Goal: Find contact information: Find contact information

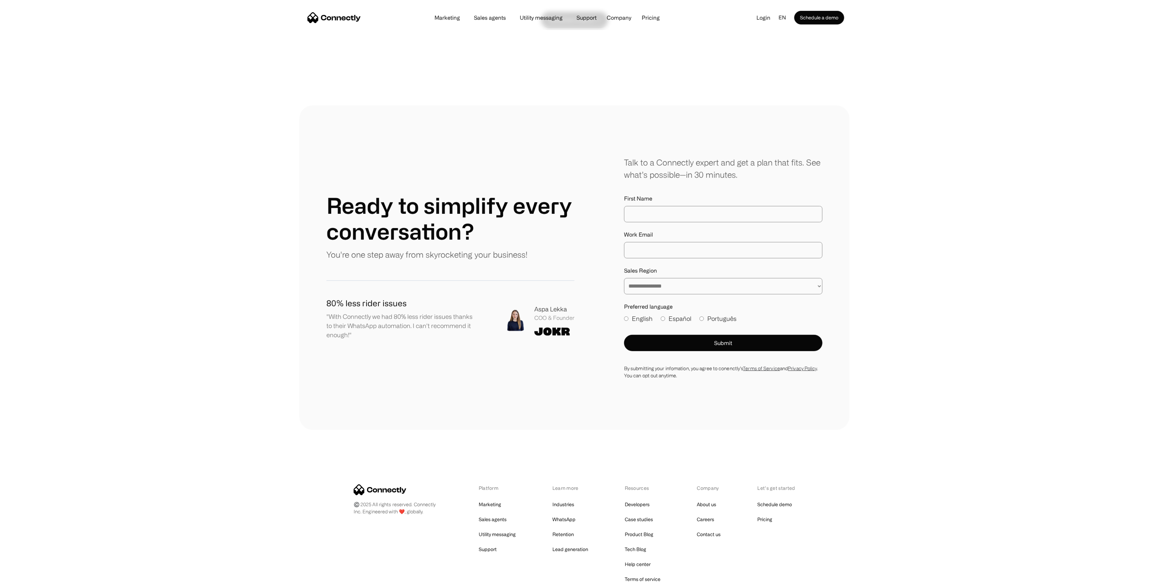
scroll to position [3694, 0]
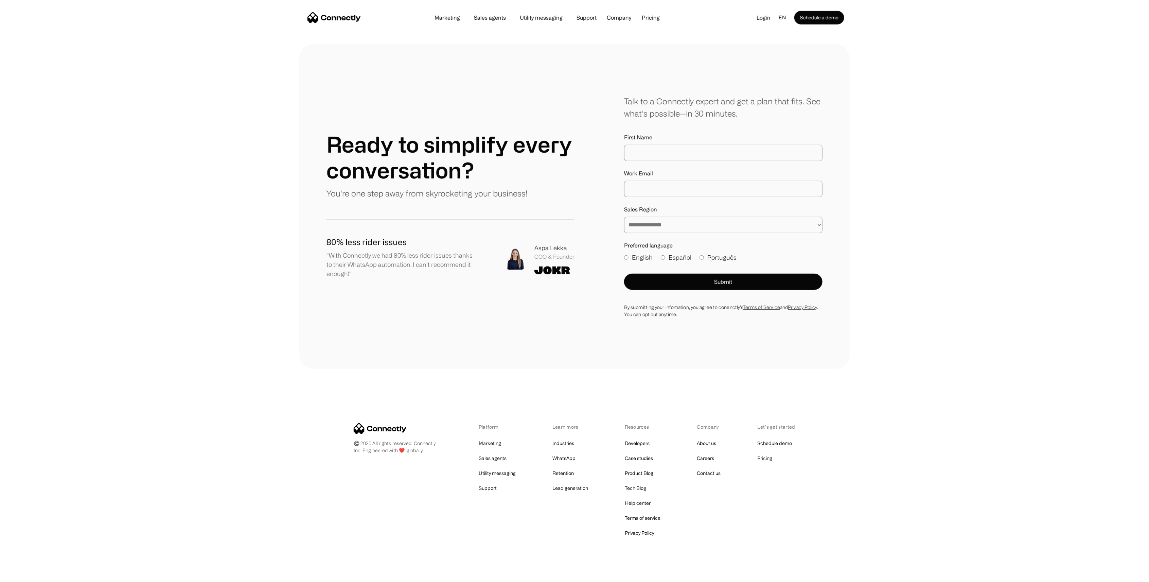
click at [768, 453] on link "Pricing" at bounding box center [765, 458] width 15 height 10
click at [707, 438] on link "About us" at bounding box center [706, 443] width 19 height 10
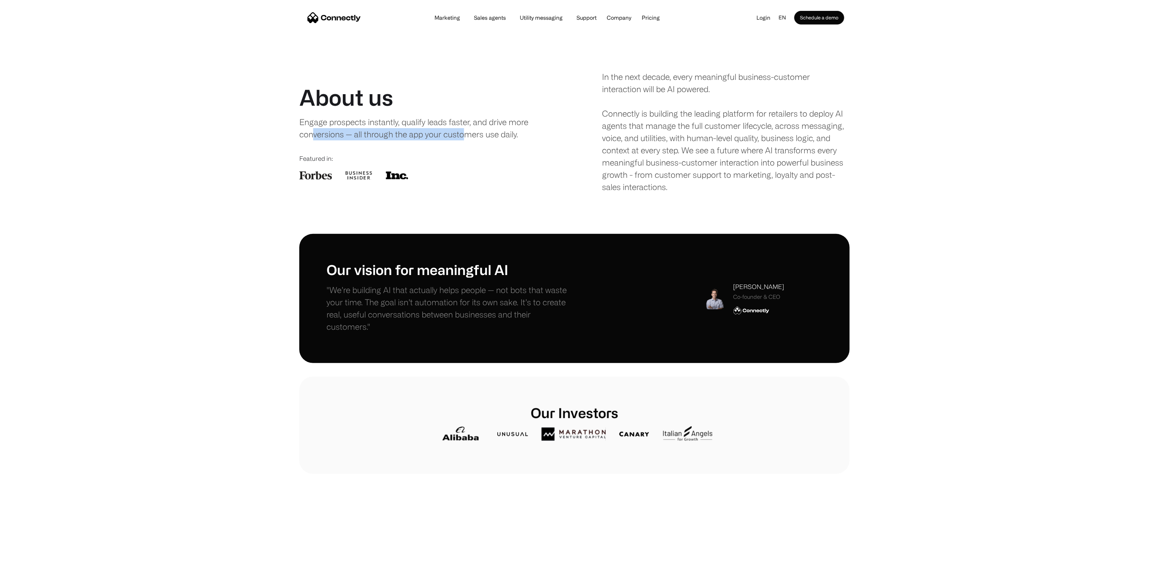
drag, startPoint x: 313, startPoint y: 135, endPoint x: 464, endPoint y: 139, distance: 151.6
click at [464, 139] on div "Engage prospects instantly, qualify leads faster, and drive more conversions — …" at bounding box center [416, 128] width 235 height 24
drag, startPoint x: 464, startPoint y: 139, endPoint x: 506, endPoint y: 135, distance: 42.4
click at [506, 135] on div "Engage prospects instantly, qualify leads faster, and drive more conversions — …" at bounding box center [416, 128] width 235 height 24
drag, startPoint x: 617, startPoint y: 90, endPoint x: 698, endPoint y: 92, distance: 81.6
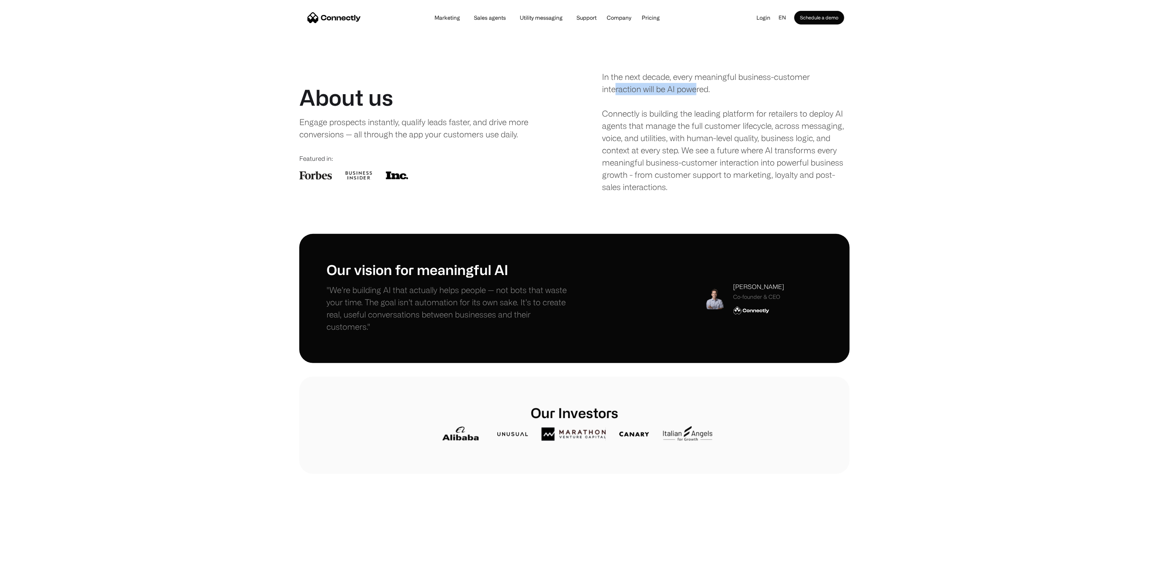
click at [698, 92] on div "In the next decade, every meaningful business-customer interaction will be AI p…" at bounding box center [726, 132] width 248 height 122
drag, startPoint x: 698, startPoint y: 92, endPoint x: 643, endPoint y: 113, distance: 59.1
click at [649, 111] on div "In the next decade, every meaningful business-customer interaction will be AI p…" at bounding box center [726, 132] width 248 height 122
drag, startPoint x: 619, startPoint y: 115, endPoint x: 665, endPoint y: 114, distance: 46.2
click at [665, 114] on div "In the next decade, every meaningful business-customer interaction will be AI p…" at bounding box center [726, 132] width 248 height 122
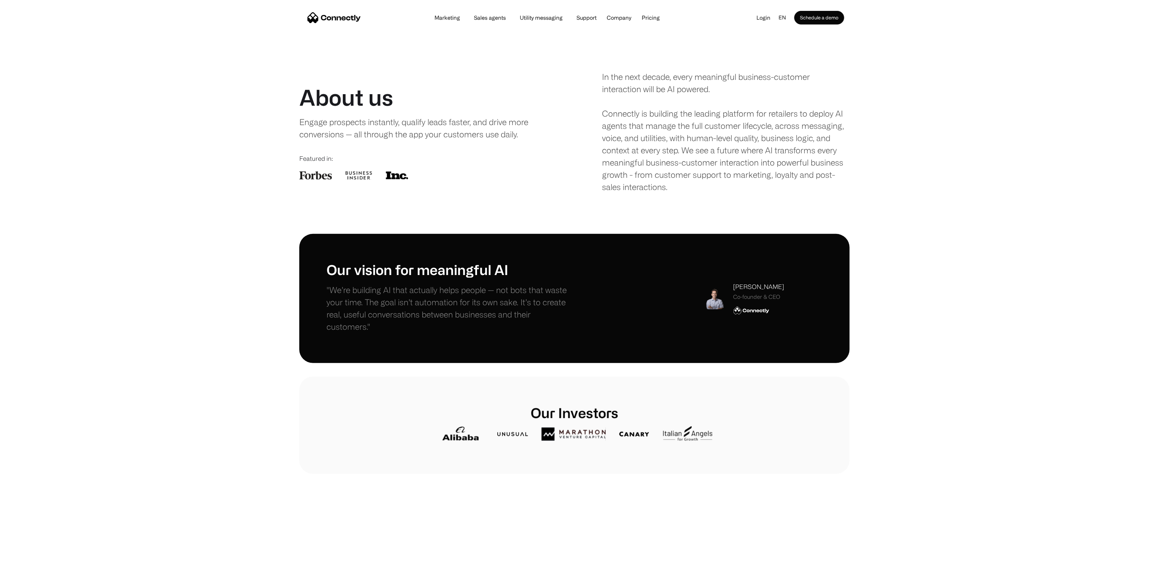
click at [803, 115] on div "In the next decade, every meaningful business-customer interaction will be AI p…" at bounding box center [726, 132] width 248 height 122
drag, startPoint x: 618, startPoint y: 152, endPoint x: 781, endPoint y: 153, distance: 163.1
click at [781, 153] on div "In the next decade, every meaningful business-customer interaction will be AI p…" at bounding box center [726, 132] width 248 height 122
drag, startPoint x: 781, startPoint y: 153, endPoint x: 756, endPoint y: 166, distance: 28.6
click at [756, 166] on div "In the next decade, every meaningful business-customer interaction will be AI p…" at bounding box center [726, 132] width 248 height 122
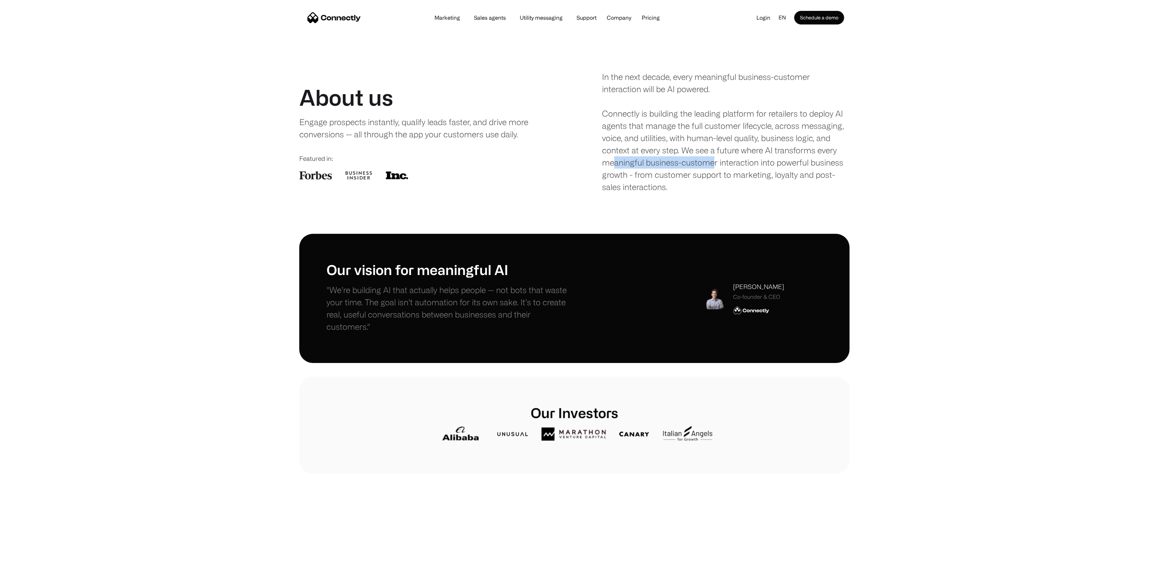
drag, startPoint x: 612, startPoint y: 163, endPoint x: 715, endPoint y: 166, distance: 103.3
click at [715, 166] on div "In the next decade, every meaningful business-customer interaction will be AI p…" at bounding box center [726, 132] width 248 height 122
drag, startPoint x: 715, startPoint y: 166, endPoint x: 684, endPoint y: 184, distance: 36.7
click at [684, 184] on div "In the next decade, every meaningful business-customer interaction will be AI p…" at bounding box center [726, 132] width 248 height 122
click at [598, 16] on link "Support" at bounding box center [586, 17] width 31 height 5
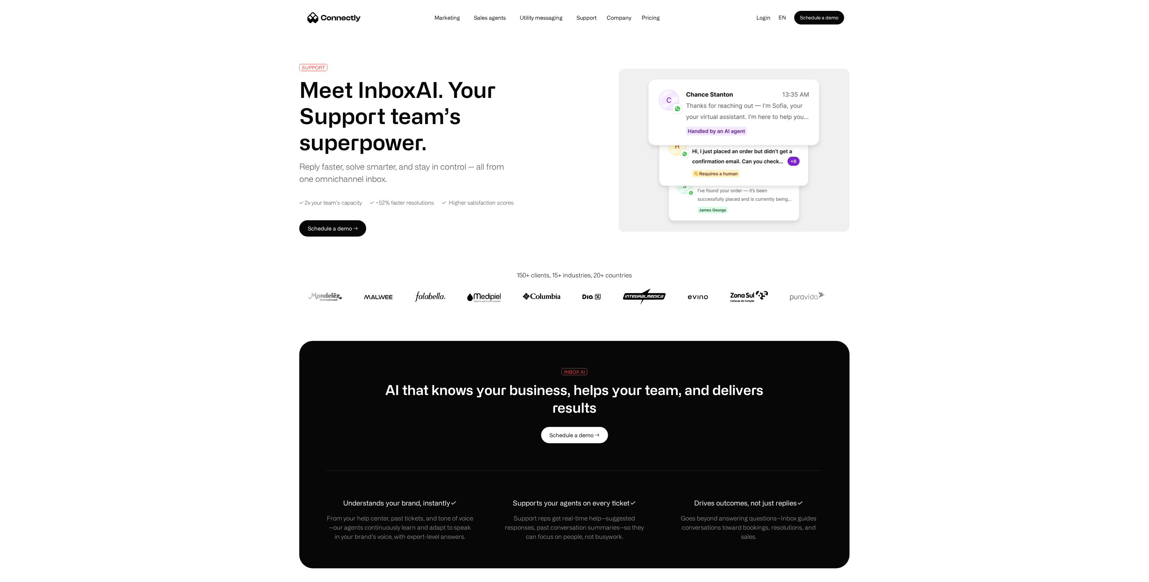
click at [624, 275] on div "150+ clients, 15+ industries, 20+ countries" at bounding box center [574, 274] width 115 height 9
click at [340, 15] on img "home" at bounding box center [333, 17] width 53 height 11
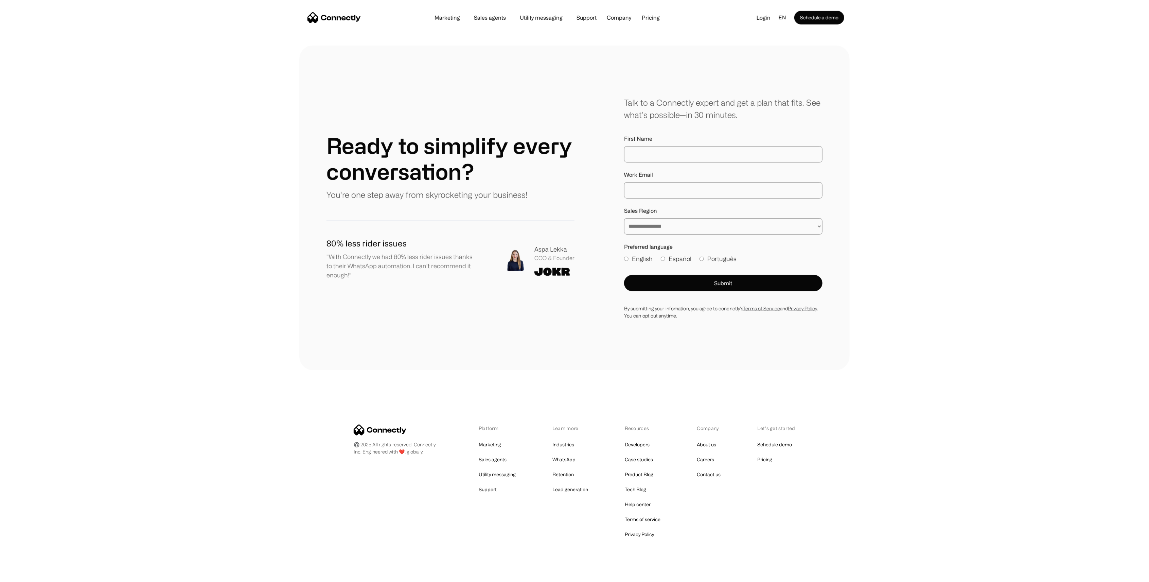
scroll to position [3694, 0]
click at [712, 468] on link "Contact us" at bounding box center [709, 473] width 24 height 10
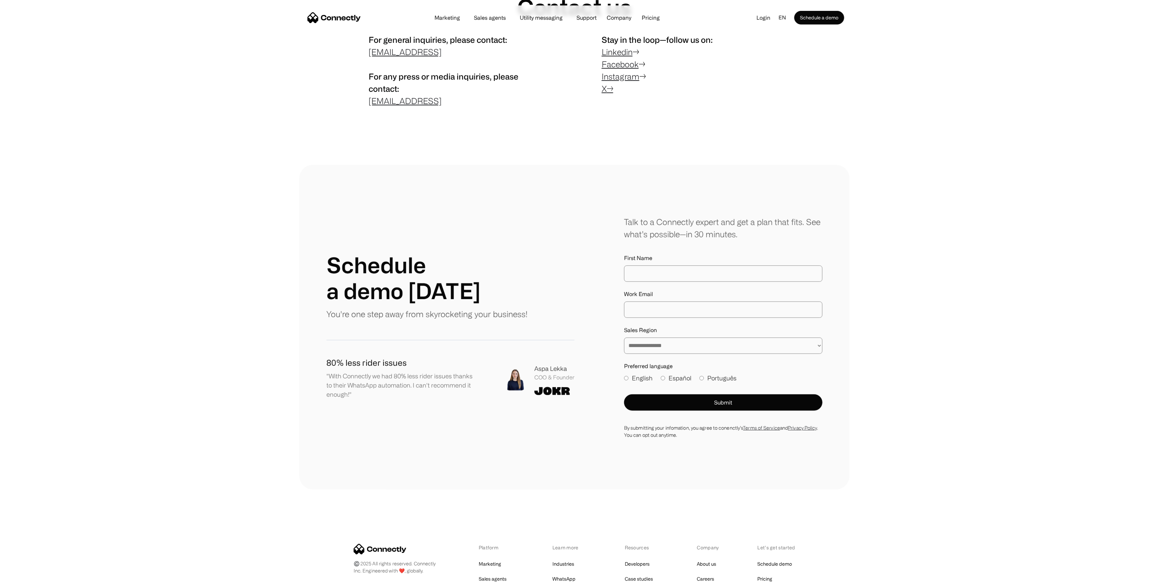
scroll to position [90, 0]
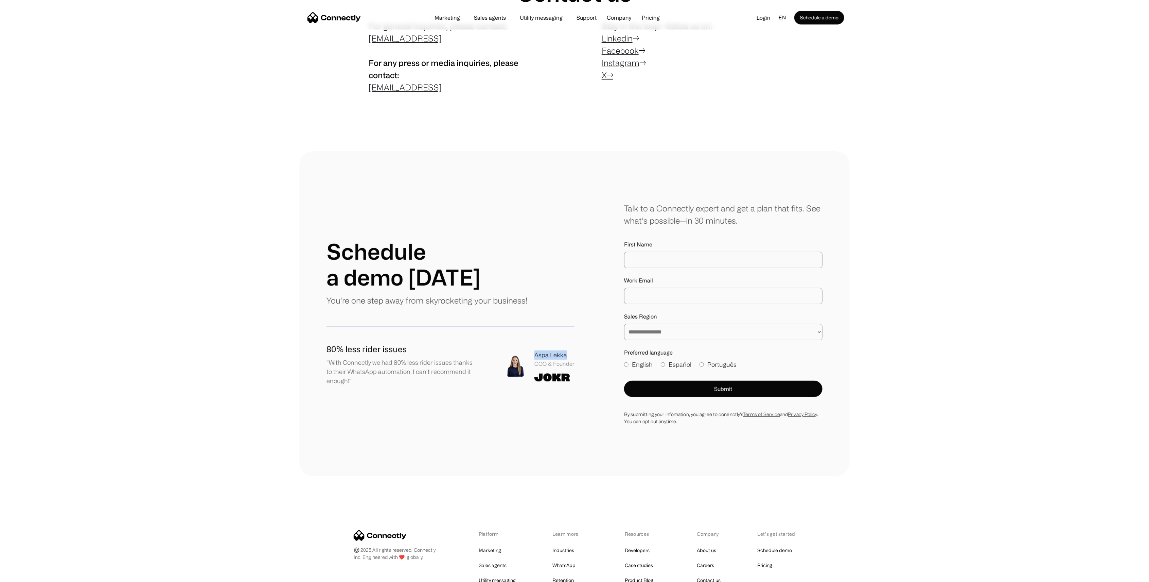
drag, startPoint x: 534, startPoint y: 354, endPoint x: 569, endPoint y: 351, distance: 35.5
click at [569, 351] on div "Aspa Lekka COO & Founder" at bounding box center [539, 365] width 70 height 31
drag, startPoint x: 569, startPoint y: 351, endPoint x: 557, endPoint y: 353, distance: 12.2
copy div "Aspa Lekka"
click at [574, 412] on div "**********" at bounding box center [574, 313] width 496 height 223
